Goal: Task Accomplishment & Management: Manage account settings

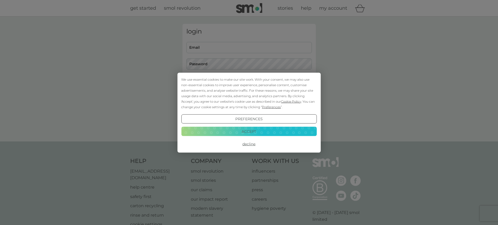
type input "[EMAIL_ADDRESS][DOMAIN_NAME]"
click at [249, 144] on button "Decline" at bounding box center [249, 143] width 136 height 9
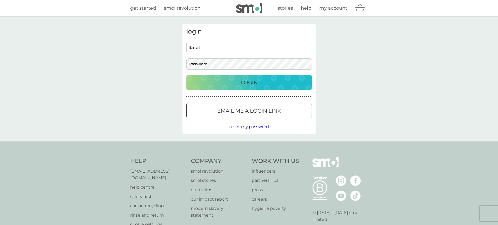
type input "[EMAIL_ADDRESS][DOMAIN_NAME]"
click at [254, 83] on p "Login" at bounding box center [249, 82] width 17 height 8
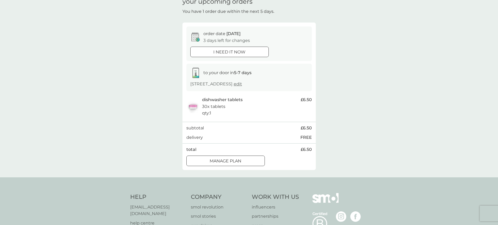
scroll to position [26, 0]
click at [226, 161] on div at bounding box center [225, 160] width 1 height 1
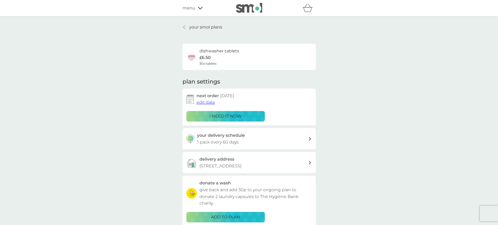
click at [204, 102] on span "edit date" at bounding box center [206, 102] width 19 height 5
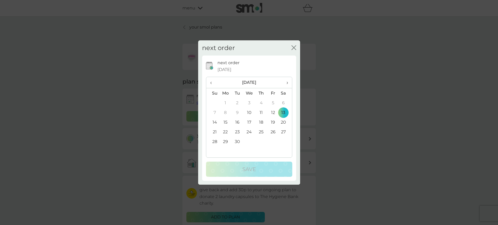
click at [286, 81] on span "›" at bounding box center [285, 82] width 5 height 11
click at [250, 102] on td "1" at bounding box center [249, 103] width 12 height 10
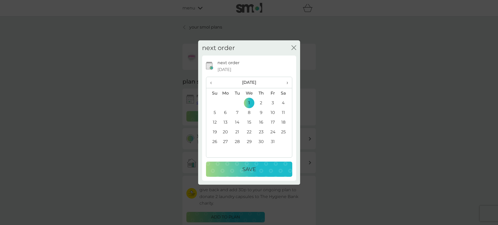
click at [248, 168] on p "Save" at bounding box center [250, 169] width 14 height 8
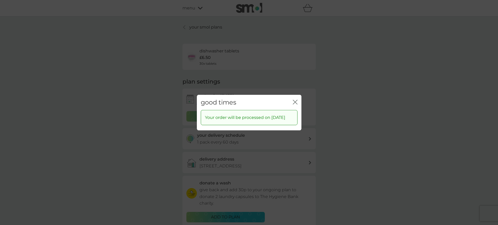
click at [297, 102] on icon "close" at bounding box center [295, 101] width 5 height 5
